Goal: Task Accomplishment & Management: Manage account settings

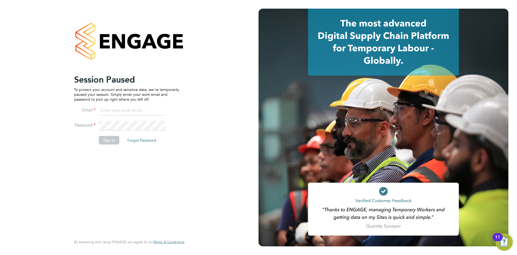
click at [113, 109] on input at bounding box center [132, 111] width 67 height 10
type input "chughes@rgbrec.co.uk"
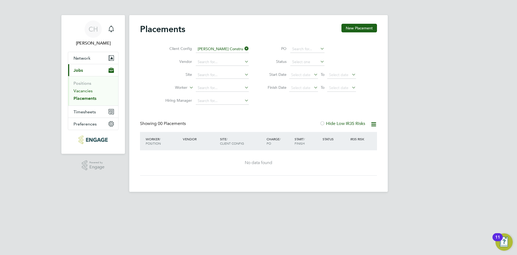
click at [87, 90] on link "Vacancies" at bounding box center [83, 90] width 19 height 5
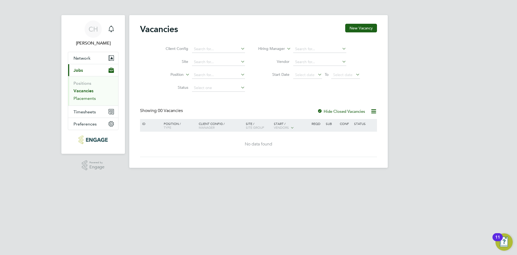
click at [86, 99] on link "Placements" at bounding box center [85, 98] width 22 height 5
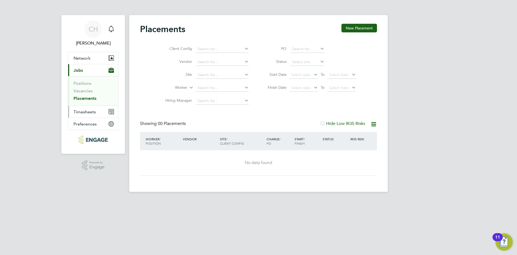
click at [83, 115] on button "Timesheets" at bounding box center [93, 112] width 50 height 12
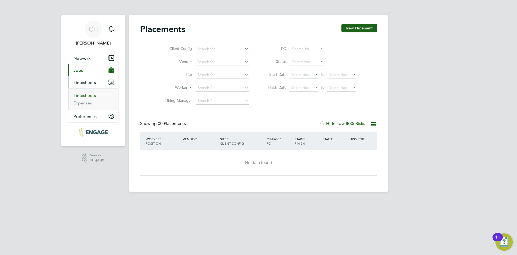
click at [83, 96] on link "Timesheets" at bounding box center [85, 95] width 22 height 5
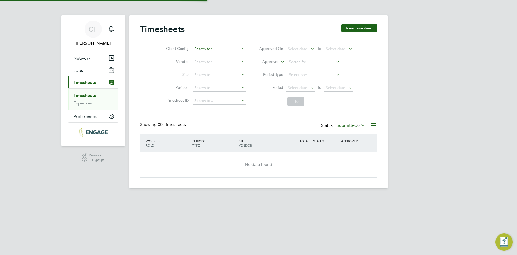
click at [196, 50] on input at bounding box center [219, 49] width 53 height 8
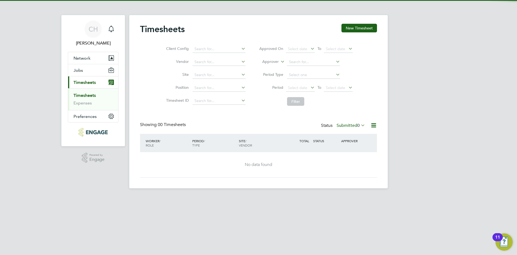
click at [220, 56] on li "Morgan Sindall Construction - South" at bounding box center [227, 56] width 71 height 7
type input "Morgan Sindall Construction - South"
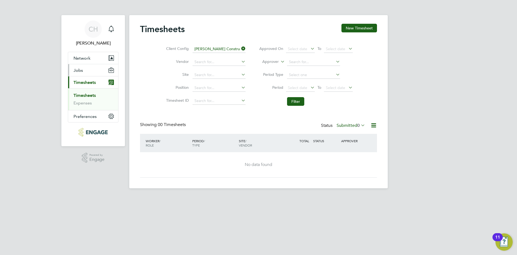
click at [80, 70] on span "Jobs" at bounding box center [78, 70] width 9 height 5
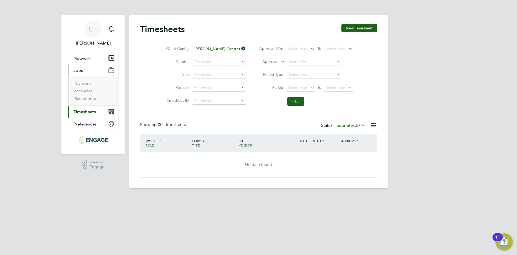
click at [85, 114] on span "Timesheets" at bounding box center [85, 111] width 22 height 5
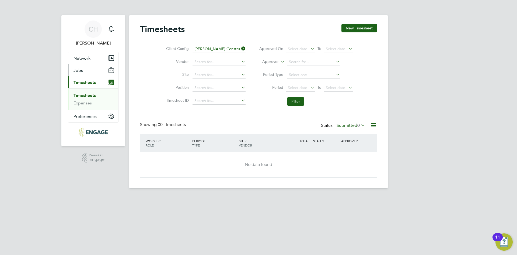
click at [81, 71] on span "Jobs" at bounding box center [78, 70] width 9 height 5
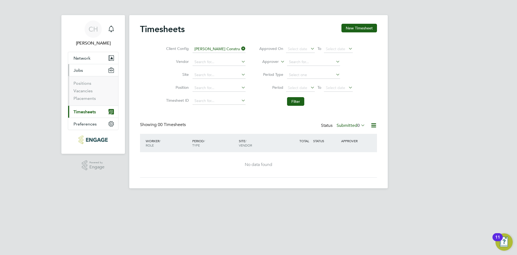
click at [82, 110] on span "Timesheets" at bounding box center [85, 111] width 22 height 5
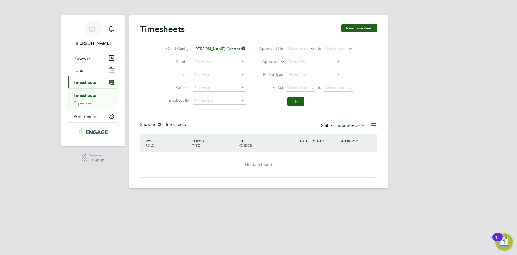
click at [83, 83] on span "Timesheets" at bounding box center [85, 82] width 22 height 5
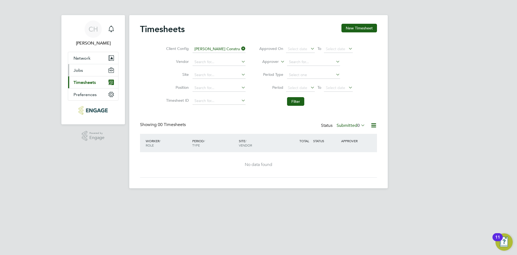
click at [84, 71] on button "Jobs" at bounding box center [93, 70] width 50 height 12
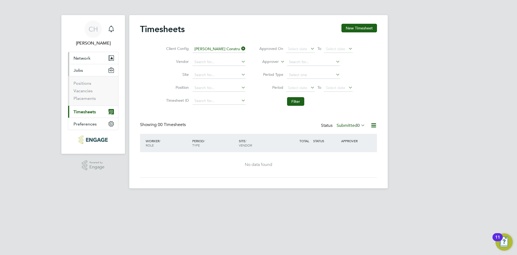
click at [86, 57] on span "Network" at bounding box center [82, 57] width 17 height 5
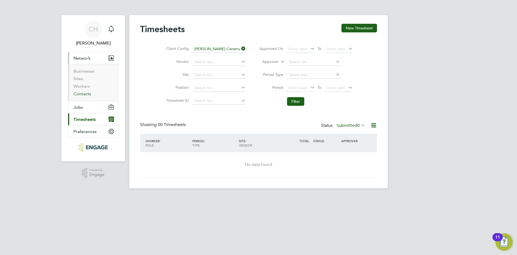
click at [84, 95] on link "Contacts" at bounding box center [83, 93] width 18 height 5
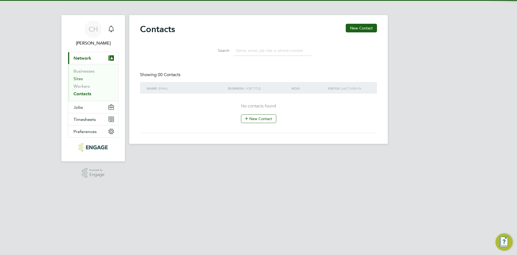
click at [81, 79] on link "Sites" at bounding box center [78, 78] width 9 height 5
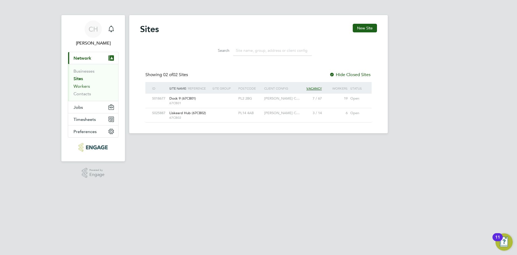
click at [81, 87] on link "Workers" at bounding box center [82, 85] width 16 height 5
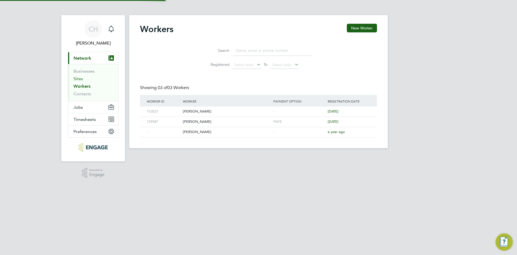
click at [82, 80] on link "Sites" at bounding box center [78, 78] width 9 height 5
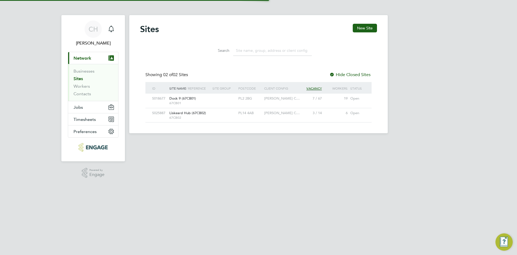
scroll to position [10, 26]
click at [82, 85] on link "Workers" at bounding box center [82, 85] width 16 height 5
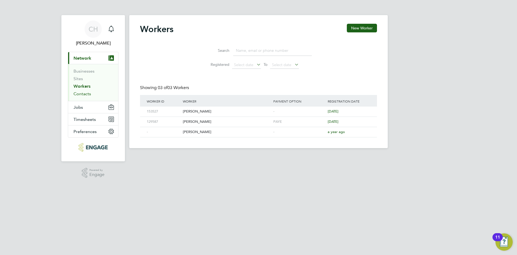
click at [86, 94] on link "Contacts" at bounding box center [83, 93] width 18 height 5
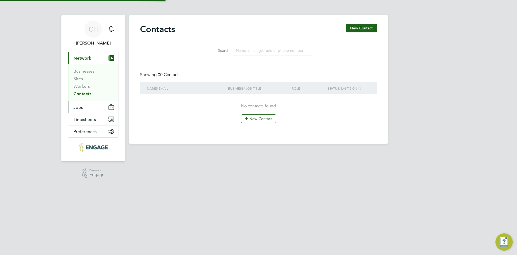
click at [85, 106] on button "Jobs" at bounding box center [93, 107] width 50 height 12
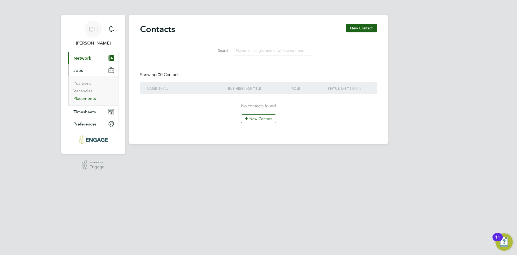
click at [88, 96] on link "Placements" at bounding box center [85, 98] width 22 height 5
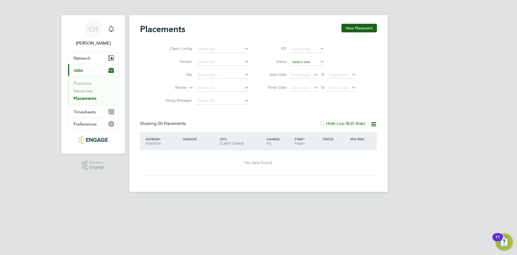
click at [306, 65] on input at bounding box center [307, 62] width 34 height 8
click at [301, 68] on li "Active" at bounding box center [307, 69] width 35 height 7
type input "Active"
click at [218, 53] on li "Client Config" at bounding box center [204, 49] width 101 height 13
click at [218, 51] on input at bounding box center [222, 49] width 53 height 8
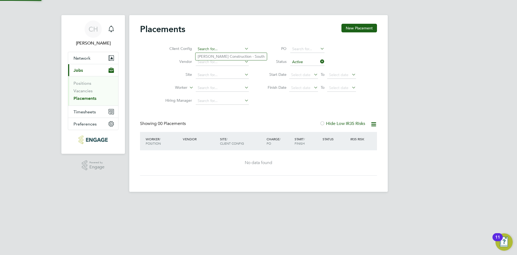
click at [216, 56] on li "Morgan Sindall Construction - South" at bounding box center [231, 56] width 71 height 7
type input "Morgan Sindall Construction - South"
click at [79, 83] on link "Positions" at bounding box center [83, 83] width 18 height 5
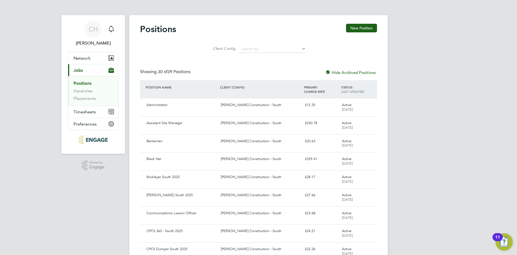
click at [82, 93] on li "Vacancies" at bounding box center [94, 92] width 40 height 8
click at [82, 90] on link "Vacancies" at bounding box center [83, 90] width 19 height 5
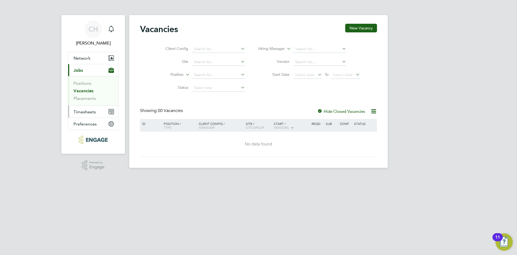
click at [84, 110] on span "Timesheets" at bounding box center [85, 111] width 22 height 5
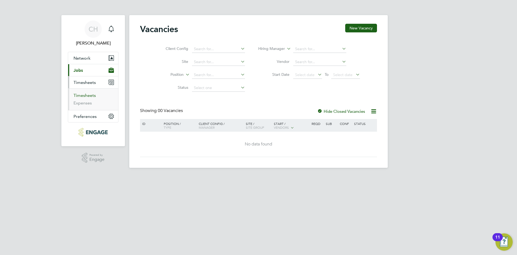
click at [82, 97] on link "Timesheets" at bounding box center [85, 95] width 22 height 5
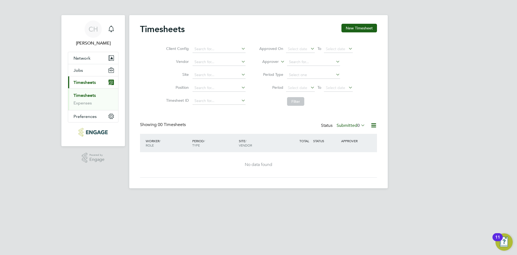
click at [218, 53] on li "Client Config" at bounding box center [205, 49] width 95 height 13
click at [218, 52] on input at bounding box center [219, 49] width 53 height 8
click at [213, 56] on li "Morgan Sindall Construction - South" at bounding box center [227, 56] width 71 height 7
type input "Morgan Sindall Construction - South"
click at [354, 93] on li "Period Select date To Select date" at bounding box center [305, 87] width 107 height 13
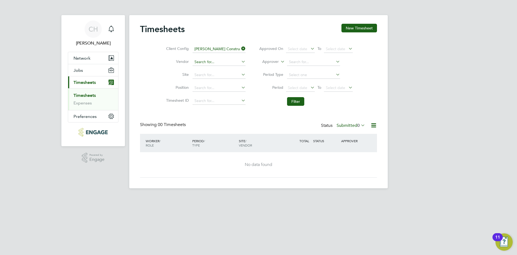
click at [205, 59] on input at bounding box center [219, 62] width 53 height 8
click at [198, 74] on input at bounding box center [219, 75] width 53 height 8
click at [83, 60] on span "Network" at bounding box center [82, 57] width 17 height 5
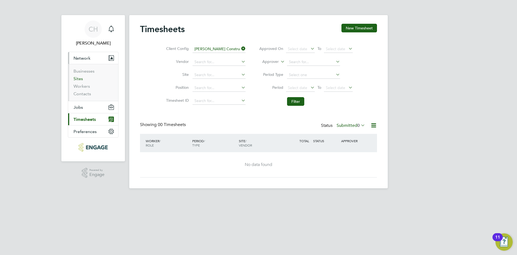
click at [81, 76] on link "Sites" at bounding box center [78, 78] width 9 height 5
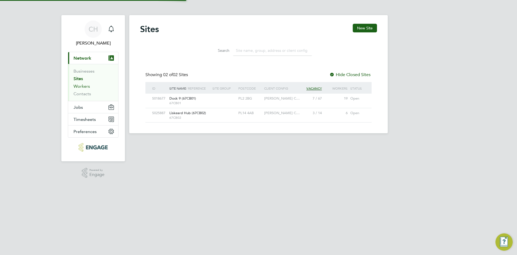
click at [84, 85] on link "Workers" at bounding box center [82, 85] width 16 height 5
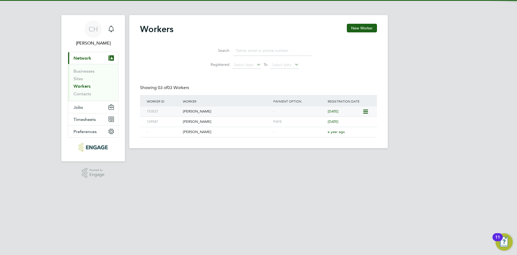
click at [196, 110] on div "[PERSON_NAME]" at bounding box center [227, 111] width 90 height 10
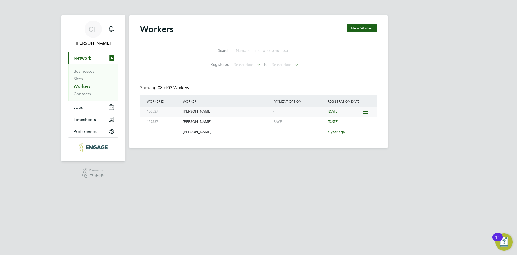
click at [364, 112] on icon at bounding box center [365, 111] width 5 height 6
click at [435, 99] on div "CH Charley Hughes Notifications Applications: Current page: Network Businesses …" at bounding box center [258, 78] width 517 height 156
click at [211, 113] on div "[PERSON_NAME]" at bounding box center [227, 111] width 90 height 10
click at [243, 110] on div "[PERSON_NAME]" at bounding box center [227, 111] width 90 height 10
click at [86, 119] on span "Timesheets" at bounding box center [85, 119] width 22 height 5
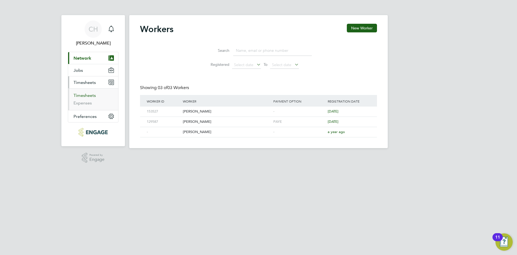
click at [88, 96] on link "Timesheets" at bounding box center [85, 95] width 22 height 5
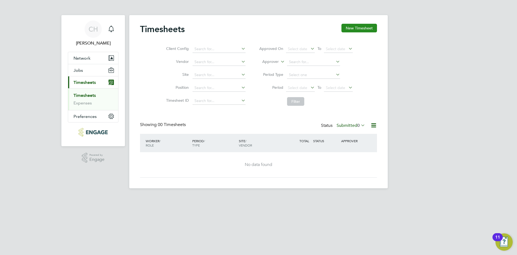
click at [358, 24] on button "New Timesheet" at bounding box center [359, 28] width 36 height 9
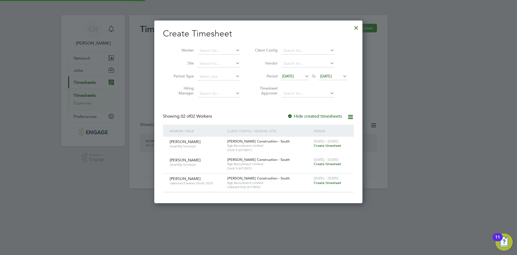
scroll to position [182, 208]
click at [329, 182] on span "Create timesheet" at bounding box center [327, 182] width 27 height 5
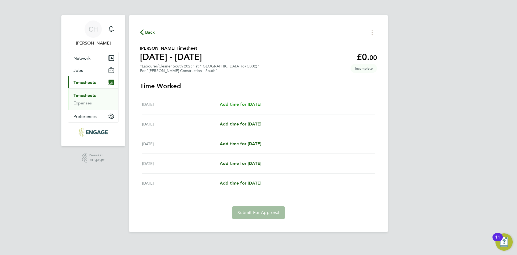
click at [256, 106] on span "Add time for Mon 04 Aug" at bounding box center [240, 104] width 41 height 5
select select "30"
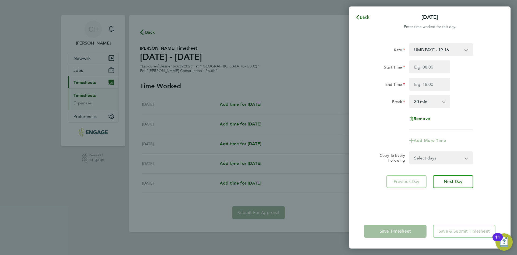
click at [437, 159] on select "Select days Day Tuesday Wednesday Thursday Friday" at bounding box center [438, 158] width 57 height 12
click at [429, 155] on select "Select days Day Tuesday Wednesday Thursday Friday" at bounding box center [438, 158] width 57 height 12
click at [427, 67] on input "Start Time" at bounding box center [429, 66] width 41 height 13
type input "07:30"
click at [435, 79] on input "End Time" at bounding box center [429, 84] width 41 height 13
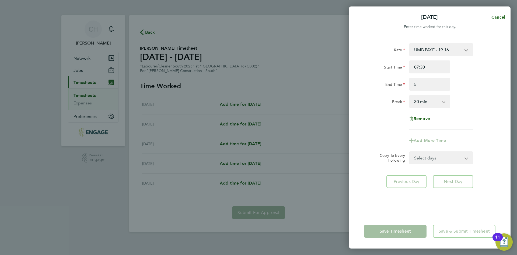
type input "05:00"
click at [466, 89] on div "End Time 05:00" at bounding box center [430, 84] width 136 height 13
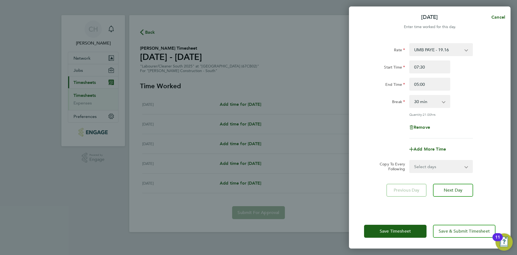
click at [433, 101] on select "0 min 15 min 30 min 45 min 60 min 75 min 90 min" at bounding box center [426, 101] width 33 height 12
click at [434, 162] on select "Select days Day Tuesday Wednesday Thursday Friday" at bounding box center [438, 166] width 57 height 12
select select "TUE"
click at [410, 160] on select "Select days Day Tuesday Wednesday Thursday Friday" at bounding box center [438, 166] width 57 height 12
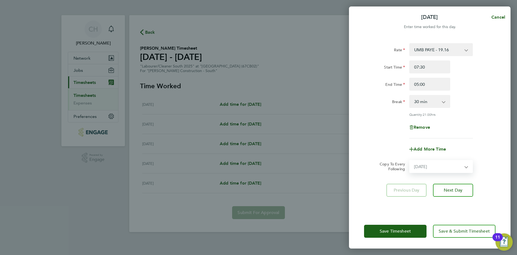
select select "2025-08-08"
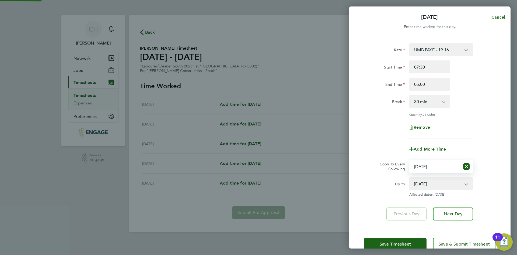
click at [424, 169] on select "Select days Day Tuesday Wednesday Thursday Friday" at bounding box center [435, 166] width 50 height 12
click at [410, 160] on select "Select days Day Tuesday Wednesday Thursday Friday" at bounding box center [435, 166] width 50 height 12
click at [430, 181] on select "06 Aug 2025 07 Aug 2025 08 Aug 2025" at bounding box center [438, 183] width 56 height 12
click at [410, 177] on select "06 Aug 2025 07 Aug 2025 08 Aug 2025" at bounding box center [438, 183] width 56 height 12
click at [392, 146] on div "Add More Time" at bounding box center [430, 148] width 136 height 13
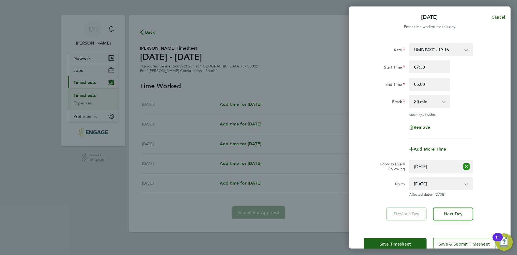
click at [465, 166] on icon "Reset selection" at bounding box center [466, 166] width 6 height 6
select select "0: null"
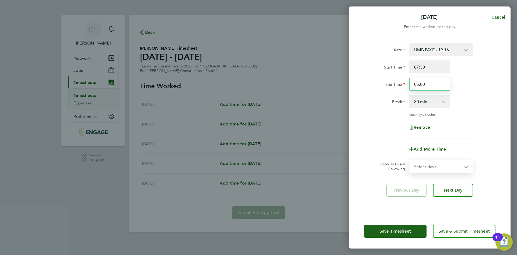
click at [417, 85] on input "05:00" at bounding box center [429, 84] width 41 height 13
click at [428, 85] on input "5:00" at bounding box center [429, 84] width 41 height 13
type input "5"
type input "17:00"
click at [477, 88] on div "End Time 17:00" at bounding box center [430, 84] width 136 height 13
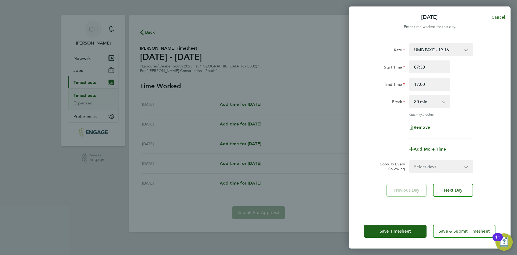
click at [437, 168] on select "Select days Day Tuesday Wednesday Thursday Friday" at bounding box center [438, 166] width 57 height 12
click at [410, 160] on select "Select days Day Tuesday Wednesday Thursday Friday" at bounding box center [438, 166] width 57 height 12
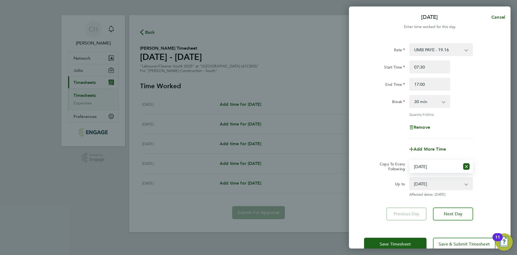
click at [480, 130] on div "Remove" at bounding box center [430, 127] width 136 height 13
click at [434, 179] on select "08 Aug 2025" at bounding box center [438, 183] width 56 height 12
click at [430, 163] on select "Select days Day Tuesday Wednesday Thursday Friday" at bounding box center [435, 166] width 50 height 12
click at [410, 160] on select "Select days Day Tuesday Wednesday Thursday Friday" at bounding box center [435, 166] width 50 height 12
click at [434, 184] on select "05 Aug 2025 06 Aug 2025 07 Aug 2025 08 Aug 2025" at bounding box center [438, 183] width 56 height 12
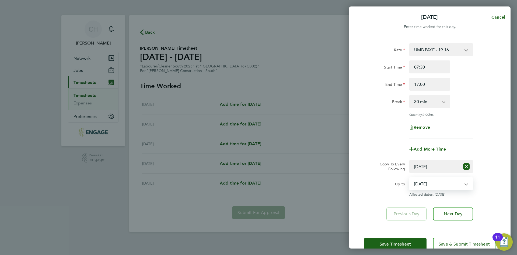
click at [410, 177] on select "05 Aug 2025 06 Aug 2025 07 Aug 2025 08 Aug 2025" at bounding box center [438, 183] width 56 height 12
click at [480, 189] on div "Up to 05 Aug 2025 06 Aug 2025 07 Aug 2025 08 Aug 2025 Affected dates: 05 Aug 20…" at bounding box center [430, 186] width 136 height 19
click at [437, 164] on select "Select days Day Tuesday Wednesday Thursday Friday" at bounding box center [435, 166] width 50 height 12
click at [410, 160] on select "Select days Day Tuesday Wednesday Thursday Friday" at bounding box center [435, 166] width 50 height 12
click at [431, 170] on select "Select days Day Tuesday Wednesday Thursday Friday" at bounding box center [435, 166] width 50 height 12
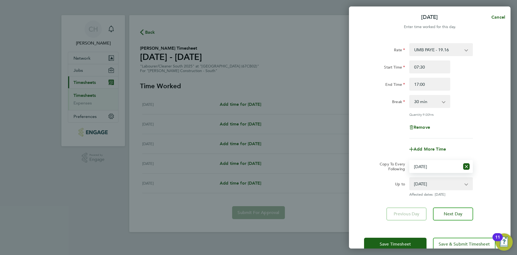
select select "DAY"
click at [410, 160] on select "Select days Day Tuesday Wednesday Thursday Friday" at bounding box center [435, 166] width 50 height 12
click at [483, 148] on div "Add More Time" at bounding box center [430, 148] width 136 height 13
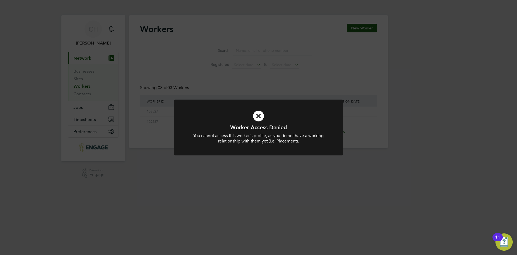
click at [257, 120] on icon at bounding box center [259, 115] width 140 height 21
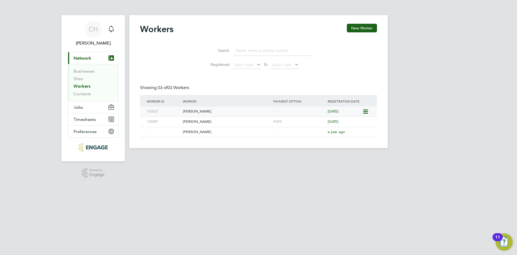
click at [254, 112] on div "[PERSON_NAME]" at bounding box center [227, 111] width 90 height 10
click at [87, 54] on button "Current page: Network" at bounding box center [93, 58] width 50 height 12
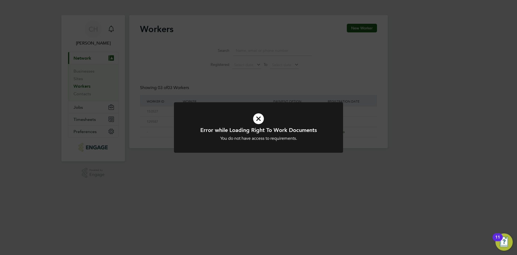
click at [245, 77] on div "Error while Loading Right To Work Documents You do not have access to requireme…" at bounding box center [258, 127] width 517 height 255
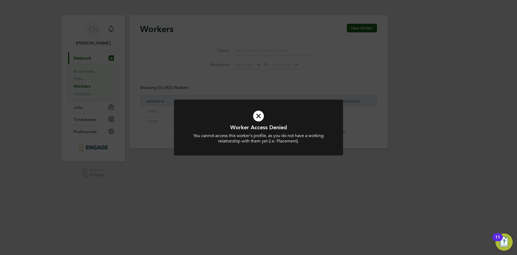
click at [258, 101] on div at bounding box center [258, 127] width 169 height 56
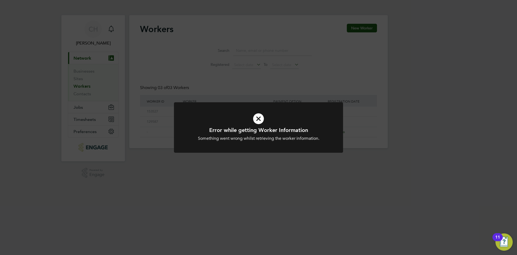
click at [97, 117] on div "Error while getting Worker Information Something went wrong whilst retrieving t…" at bounding box center [258, 127] width 517 height 255
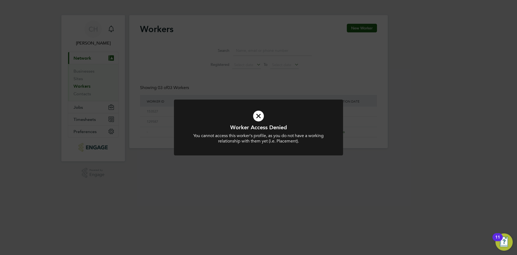
click at [86, 118] on div "Worker Access Denied You cannot access this worker's profile, as you do not hav…" at bounding box center [258, 127] width 517 height 255
